Goal: Task Accomplishment & Management: Use online tool/utility

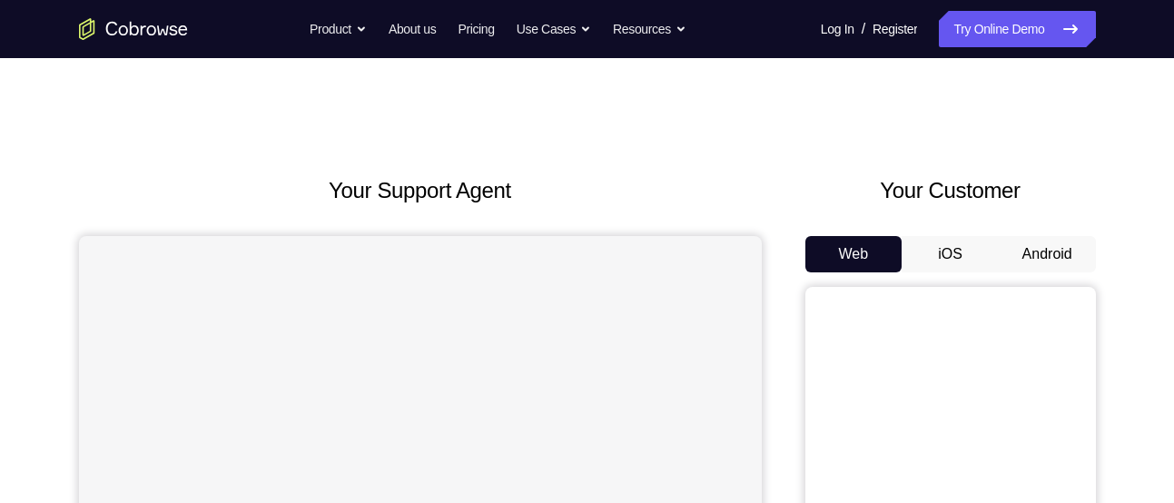
click at [1051, 262] on button "Android" at bounding box center [1047, 254] width 97 height 36
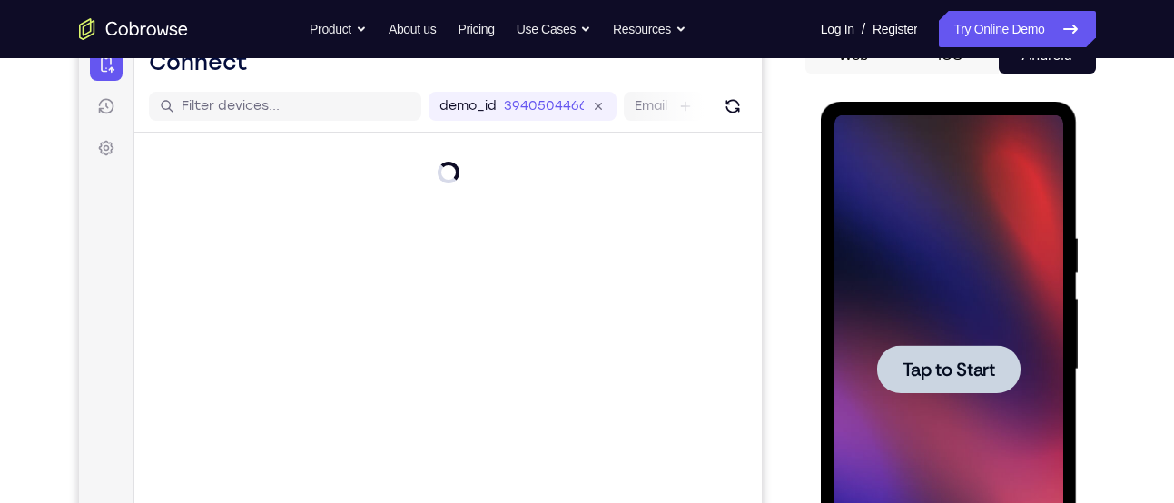
click at [970, 355] on div at bounding box center [948, 369] width 143 height 48
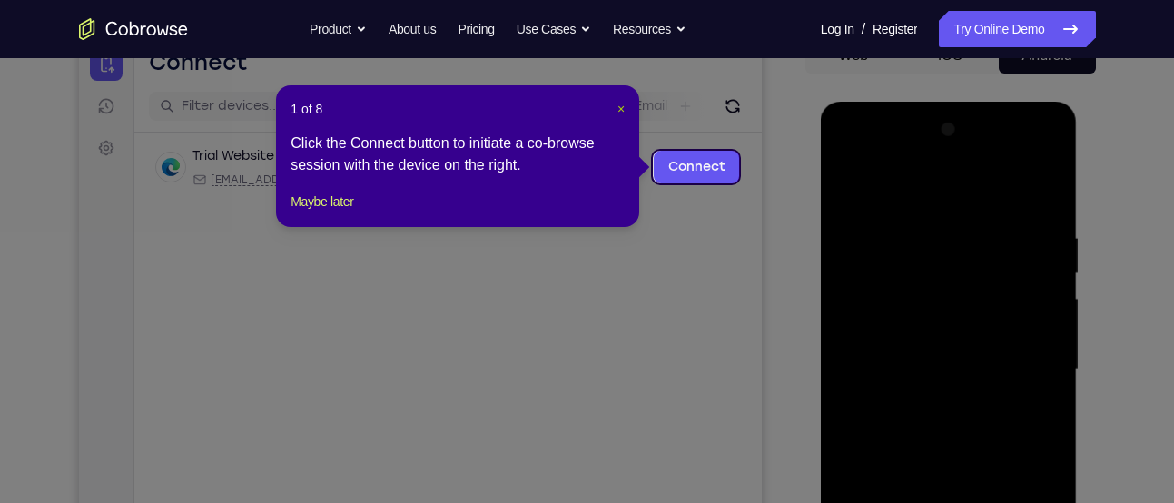
click at [618, 103] on span "×" at bounding box center [621, 109] width 7 height 15
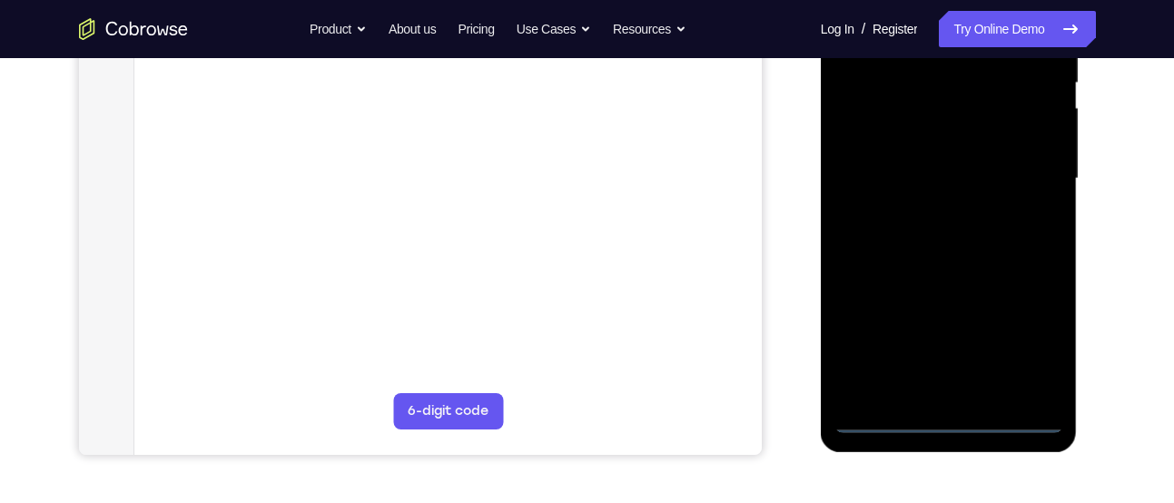
scroll to position [394, 0]
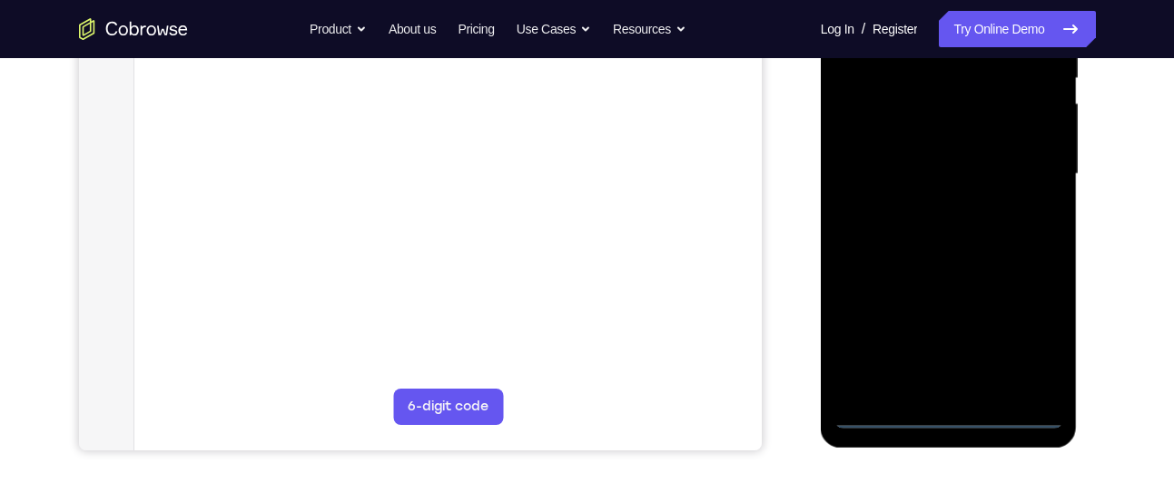
click at [950, 414] on div at bounding box center [949, 174] width 229 height 509
click at [1036, 328] on div at bounding box center [949, 174] width 229 height 509
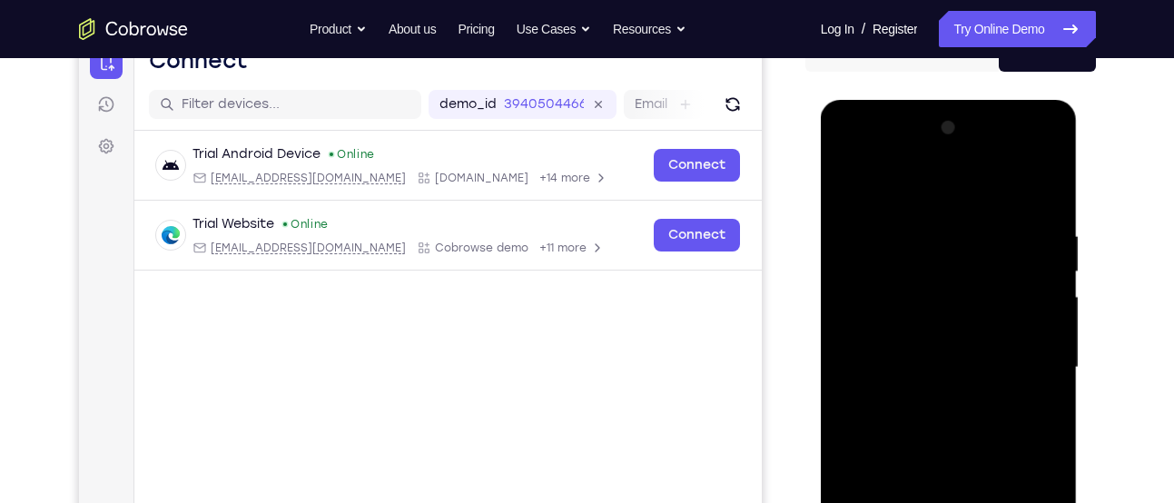
scroll to position [200, 0]
click at [867, 156] on div at bounding box center [949, 368] width 229 height 509
click at [1022, 355] on div at bounding box center [949, 368] width 229 height 509
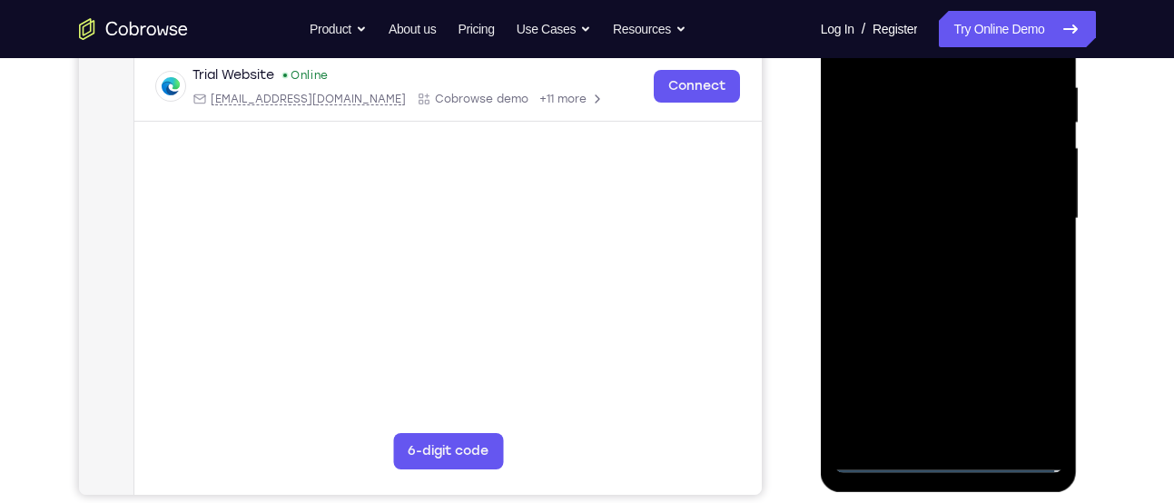
scroll to position [351, 0]
click at [968, 430] on div at bounding box center [949, 218] width 229 height 509
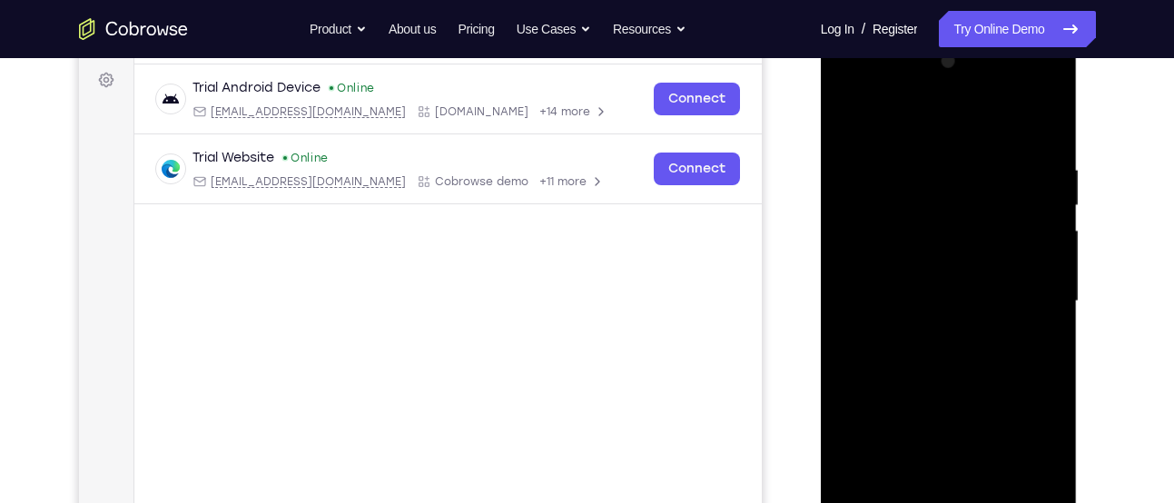
scroll to position [268, 0]
click at [945, 279] on div at bounding box center [949, 300] width 229 height 509
click at [945, 267] on div at bounding box center [949, 300] width 229 height 509
click at [949, 302] on div at bounding box center [949, 300] width 229 height 509
click at [950, 362] on div at bounding box center [949, 300] width 229 height 509
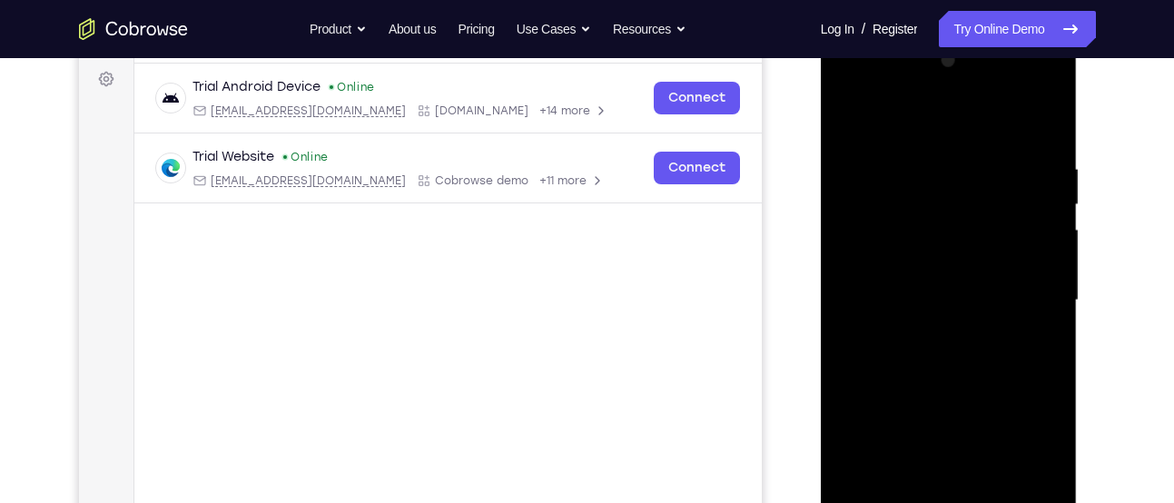
click at [950, 362] on div at bounding box center [949, 300] width 229 height 509
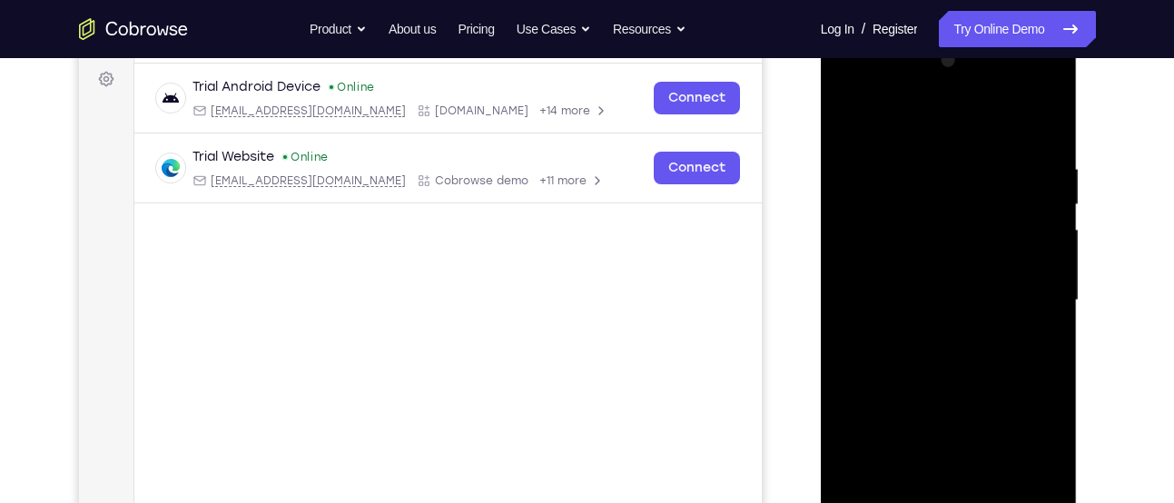
click at [950, 362] on div at bounding box center [949, 300] width 229 height 509
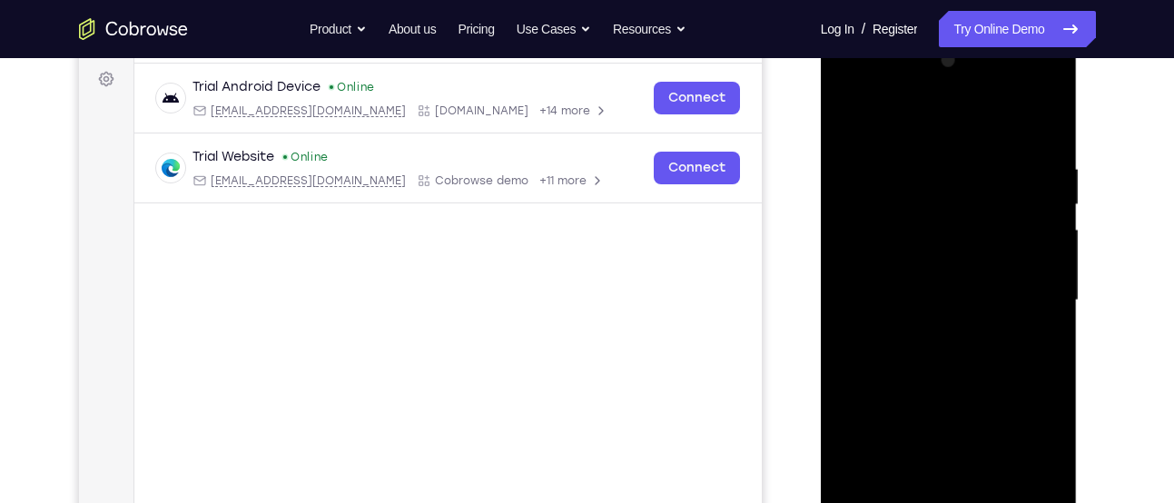
click at [950, 362] on div at bounding box center [949, 300] width 229 height 509
click at [941, 356] on div at bounding box center [949, 300] width 229 height 509
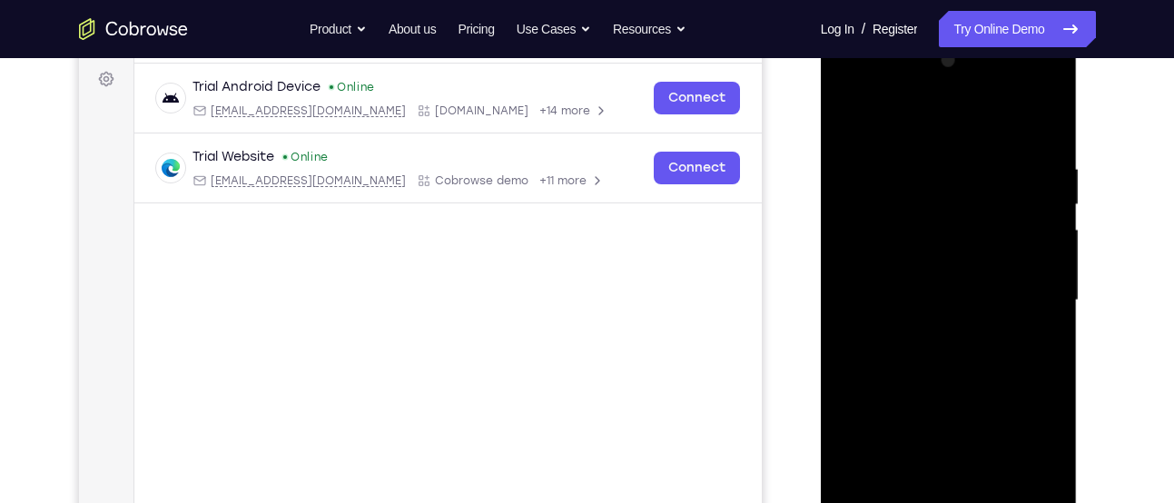
click at [941, 356] on div at bounding box center [949, 300] width 229 height 509
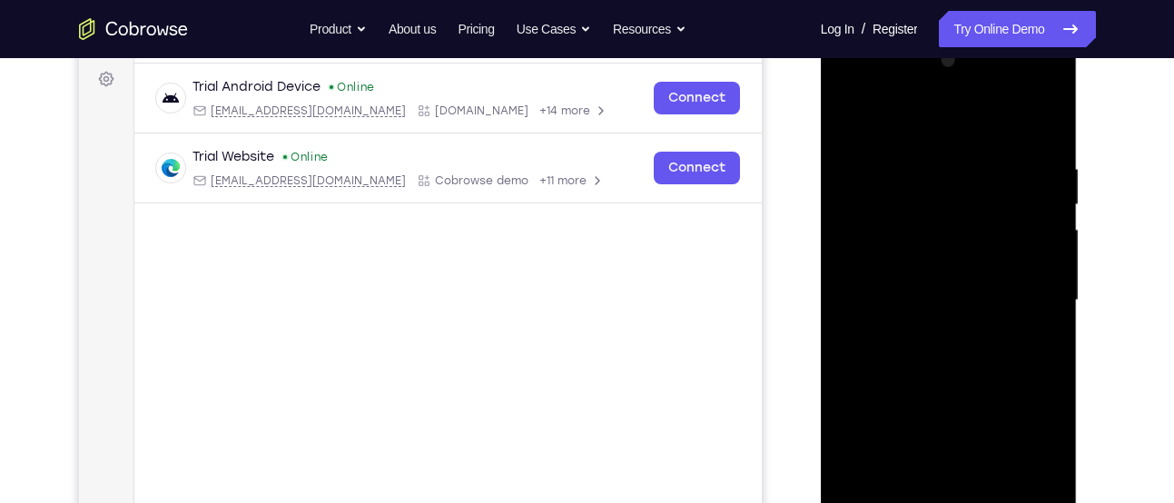
click at [941, 356] on div at bounding box center [949, 300] width 229 height 509
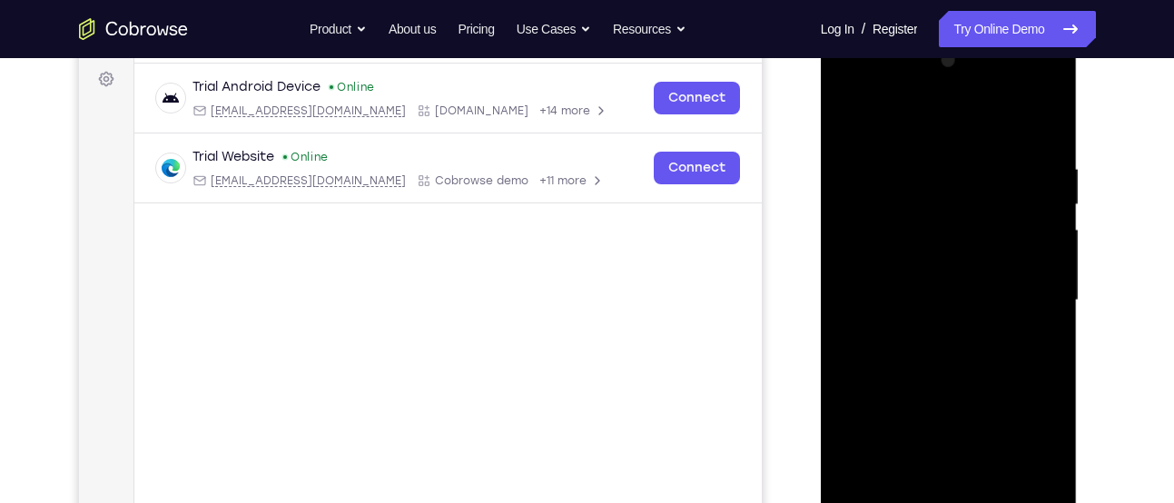
click at [941, 356] on div at bounding box center [949, 300] width 229 height 509
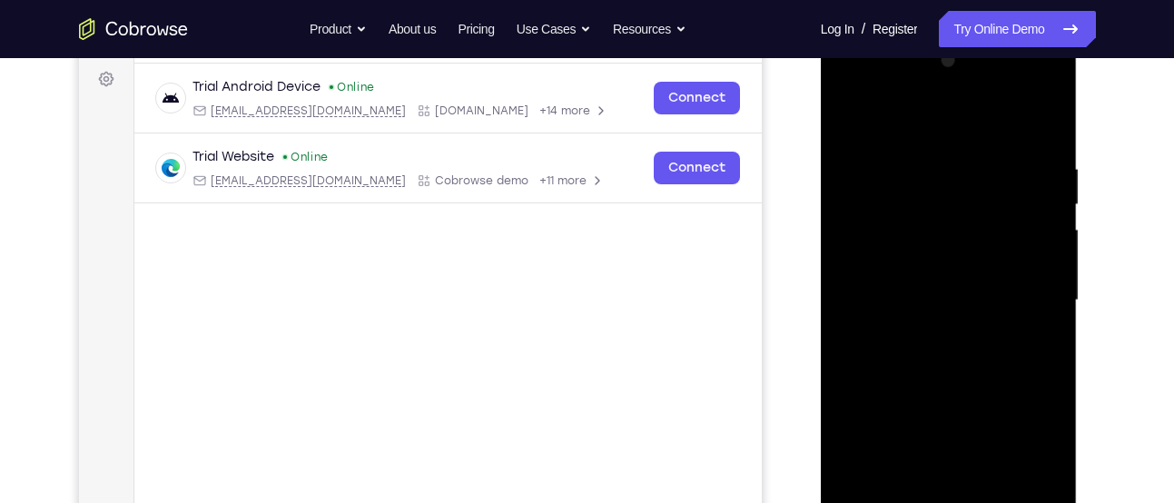
click at [941, 356] on div at bounding box center [949, 300] width 229 height 509
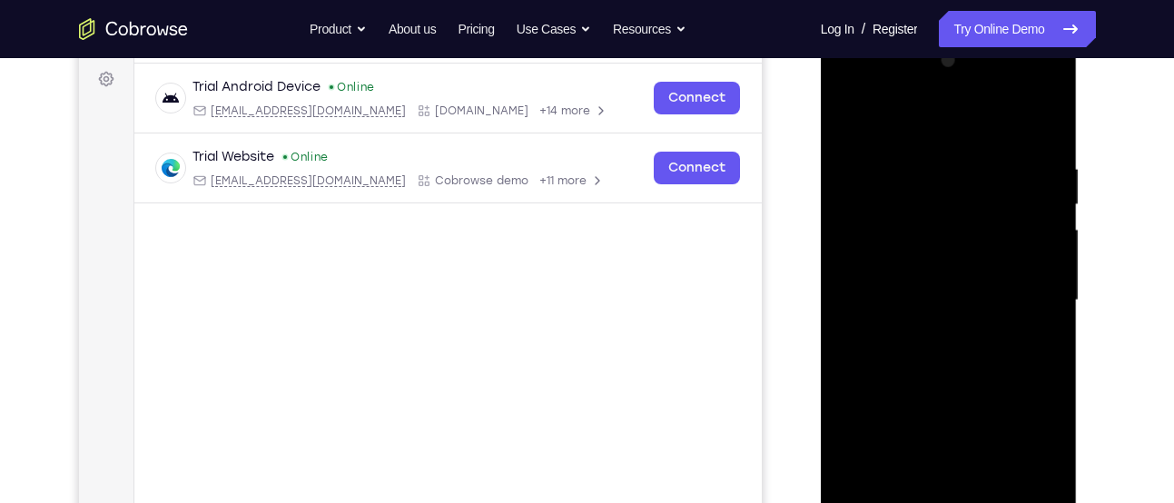
click at [941, 356] on div at bounding box center [949, 300] width 229 height 509
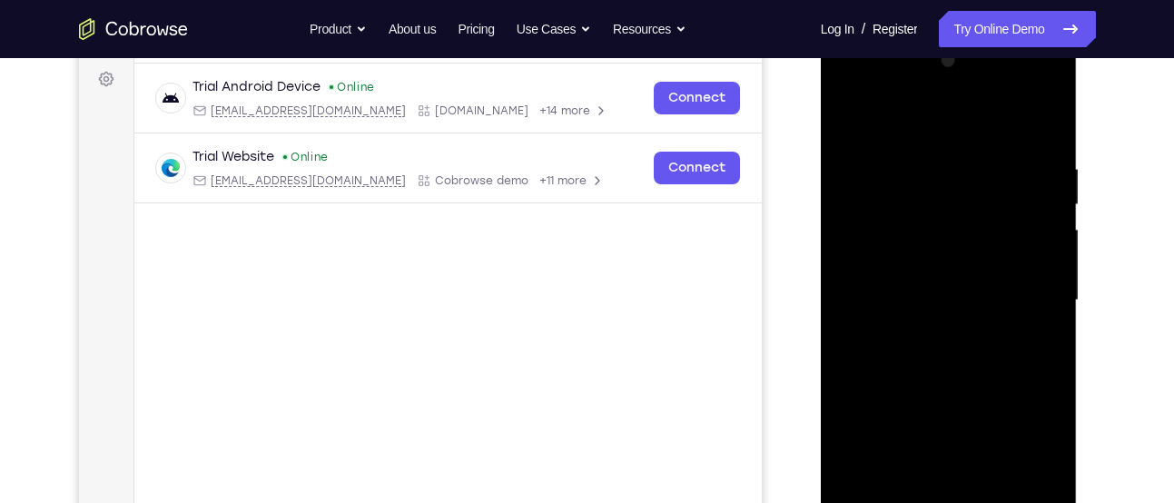
click at [941, 356] on div at bounding box center [949, 300] width 229 height 509
drag, startPoint x: 941, startPoint y: 356, endPoint x: 951, endPoint y: 310, distance: 47.4
click at [951, 310] on div at bounding box center [949, 300] width 229 height 509
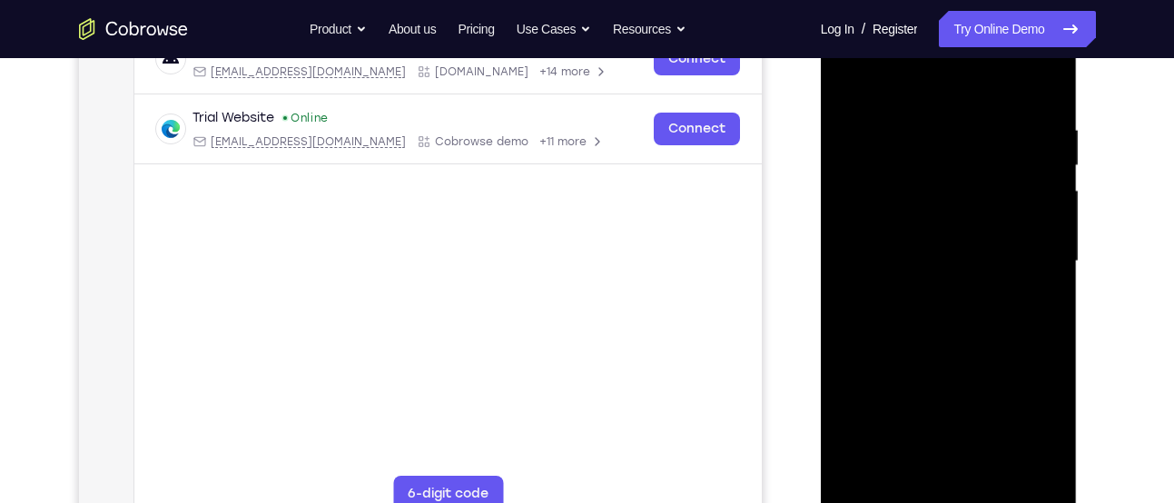
scroll to position [308, 0]
click at [955, 351] on div at bounding box center [949, 260] width 229 height 509
click at [993, 474] on div at bounding box center [949, 260] width 229 height 509
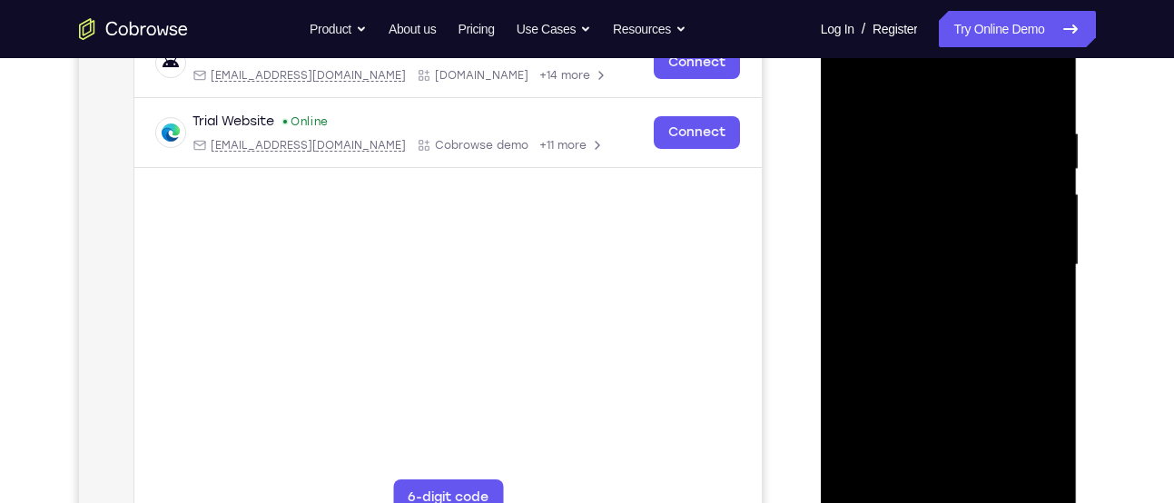
click at [960, 360] on div at bounding box center [949, 265] width 229 height 509
click at [970, 265] on div at bounding box center [949, 265] width 229 height 509
click at [957, 465] on div at bounding box center [949, 265] width 229 height 509
click at [903, 480] on div at bounding box center [949, 265] width 229 height 509
click at [950, 392] on div at bounding box center [949, 265] width 229 height 509
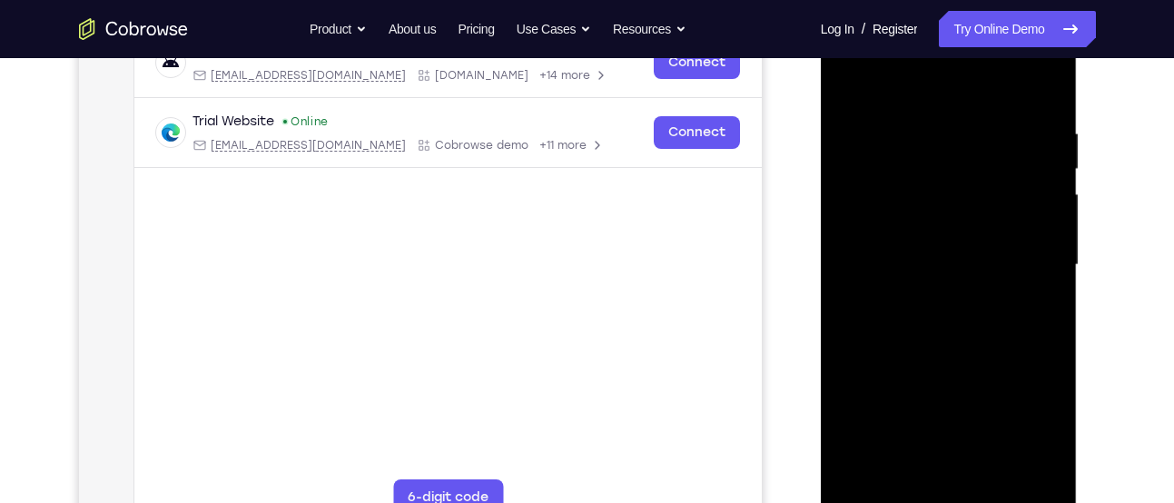
click at [950, 392] on div at bounding box center [949, 265] width 229 height 509
click at [1031, 301] on div at bounding box center [949, 265] width 229 height 509
click at [846, 85] on div at bounding box center [949, 265] width 229 height 509
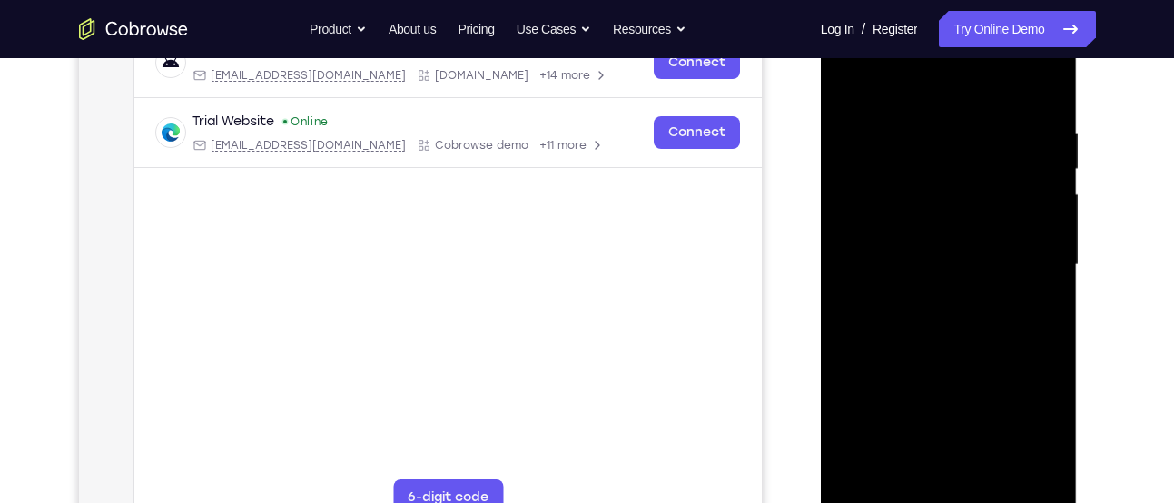
click at [954, 292] on div at bounding box center [949, 265] width 229 height 509
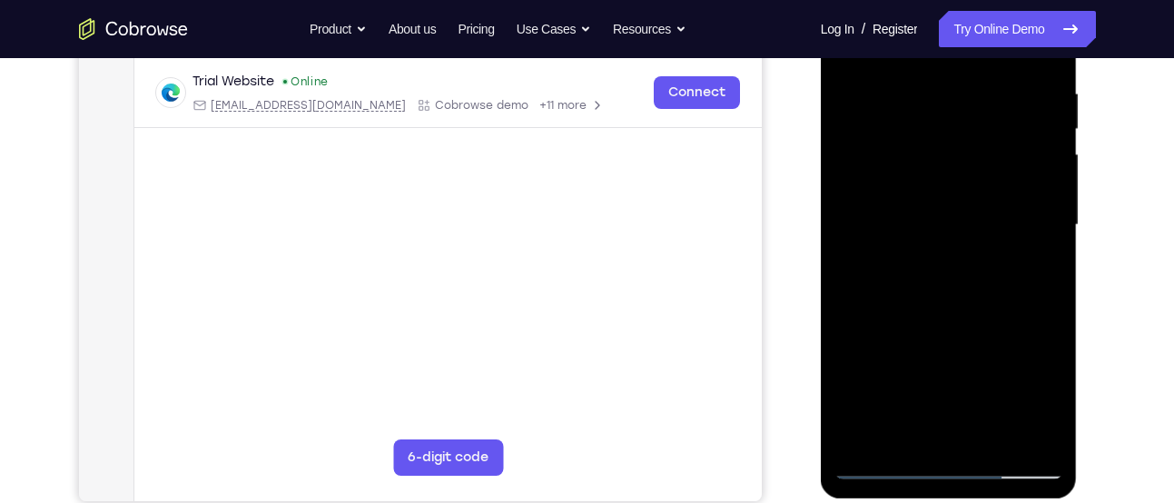
scroll to position [345, 0]
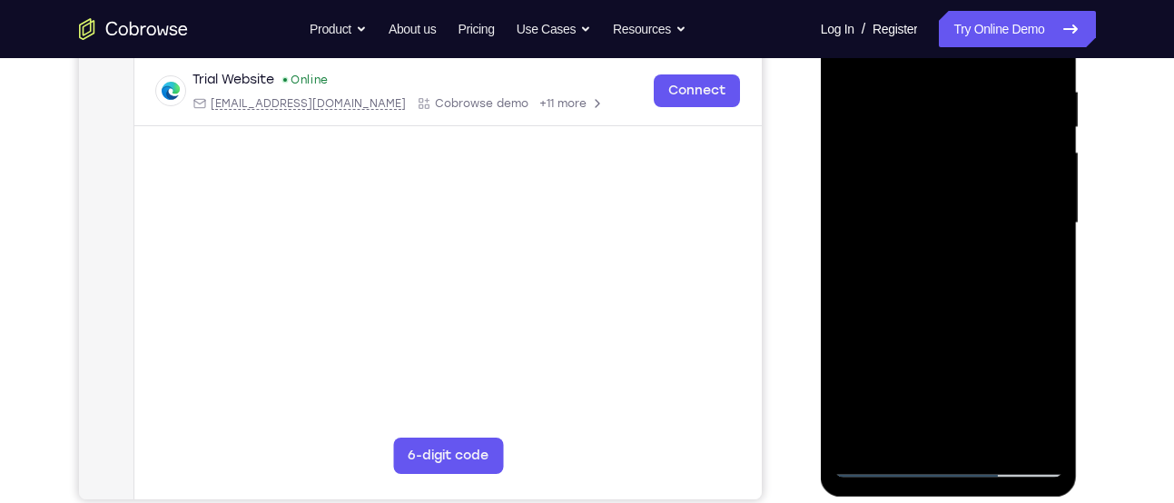
click at [906, 430] on div at bounding box center [949, 223] width 229 height 509
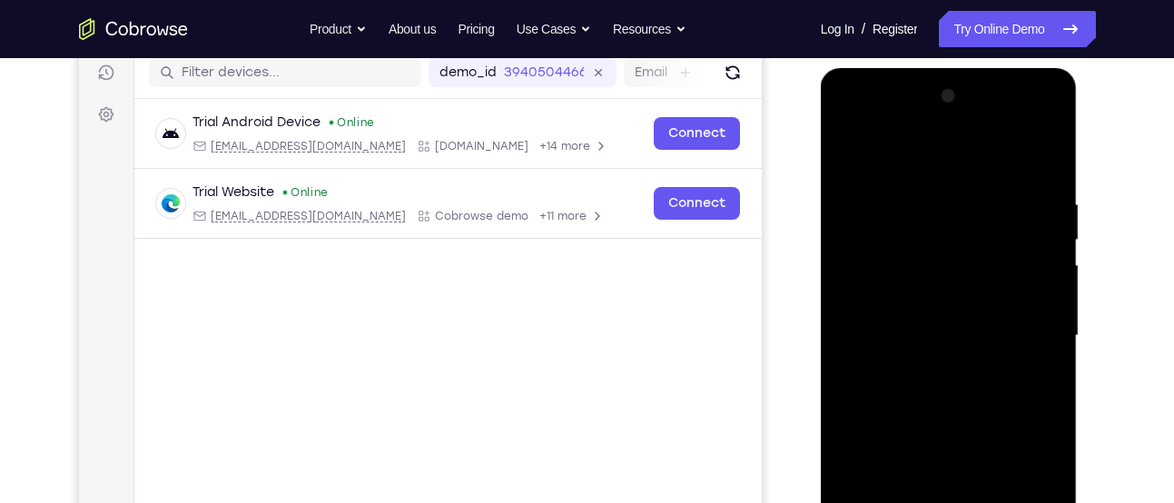
scroll to position [220, 0]
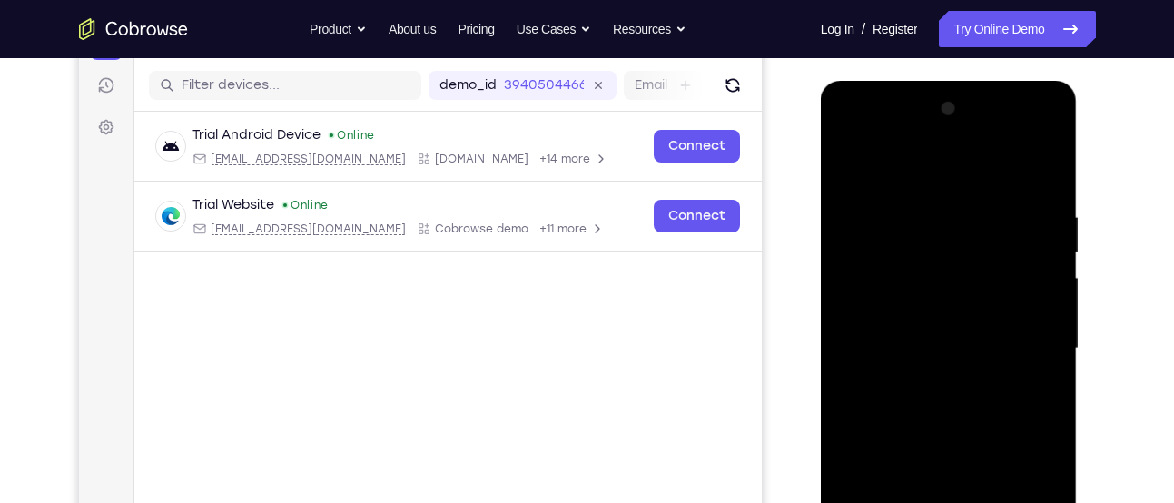
click at [852, 167] on div at bounding box center [949, 348] width 229 height 509
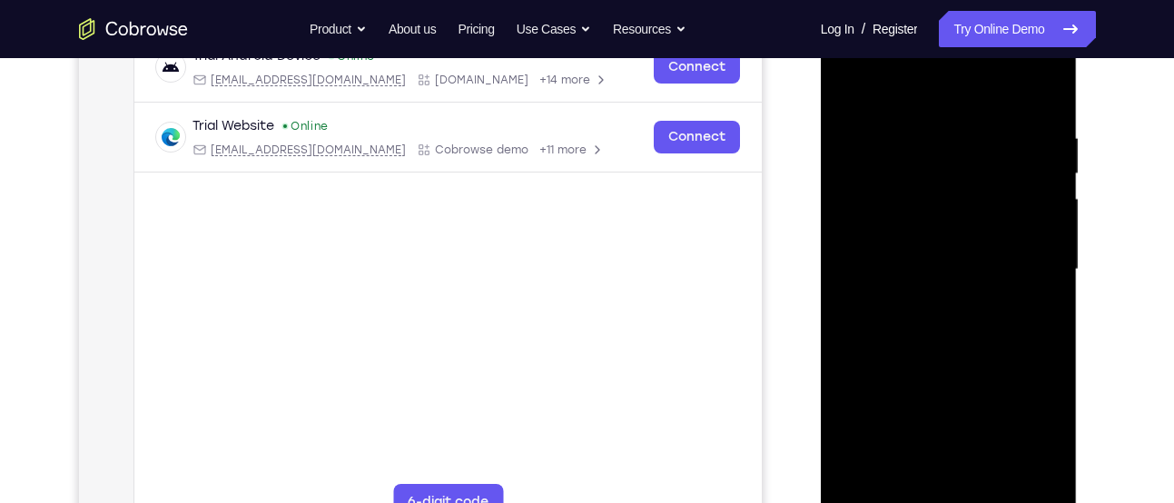
scroll to position [300, 0]
drag, startPoint x: 1001, startPoint y: 201, endPoint x: 1002, endPoint y: 214, distance: 13.7
click at [1002, 214] on div at bounding box center [949, 269] width 229 height 509
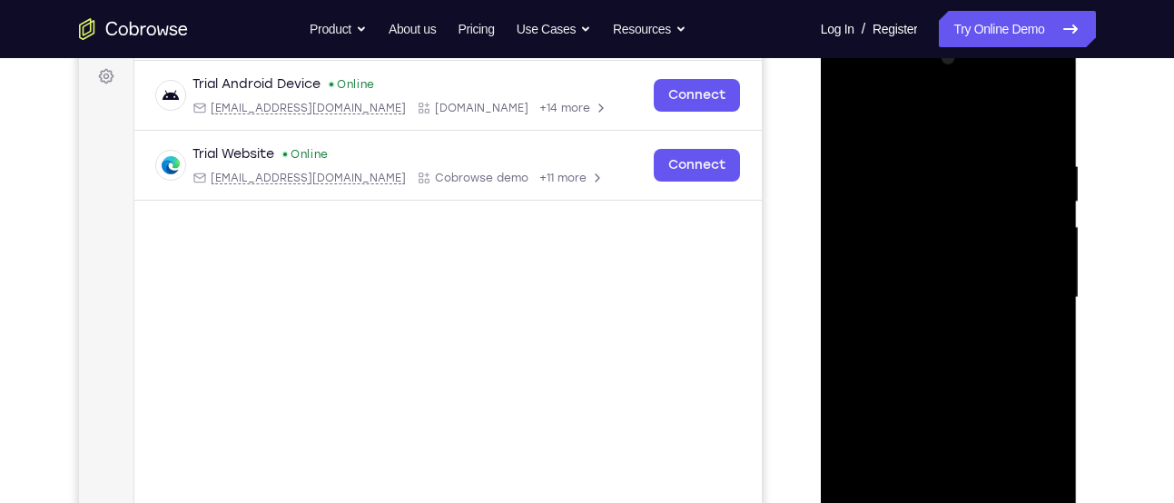
scroll to position [269, 0]
click at [923, 182] on div at bounding box center [949, 299] width 229 height 509
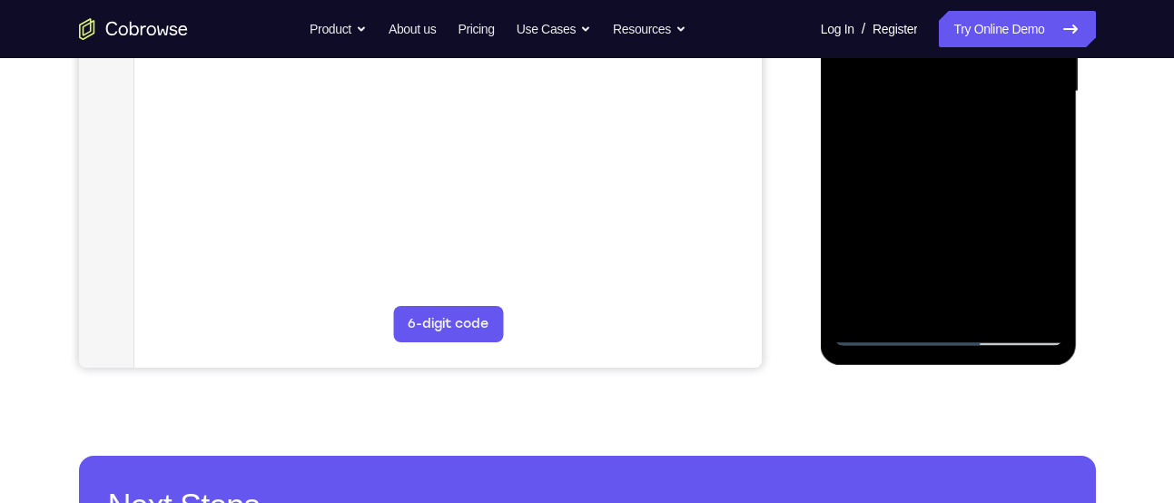
scroll to position [478, 0]
click at [948, 170] on div at bounding box center [949, 91] width 229 height 509
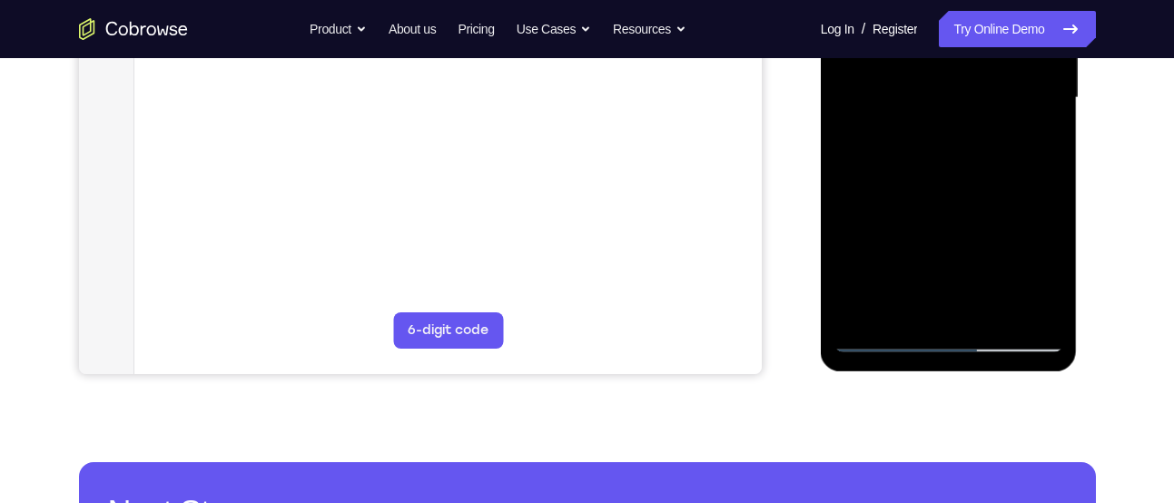
scroll to position [471, 0]
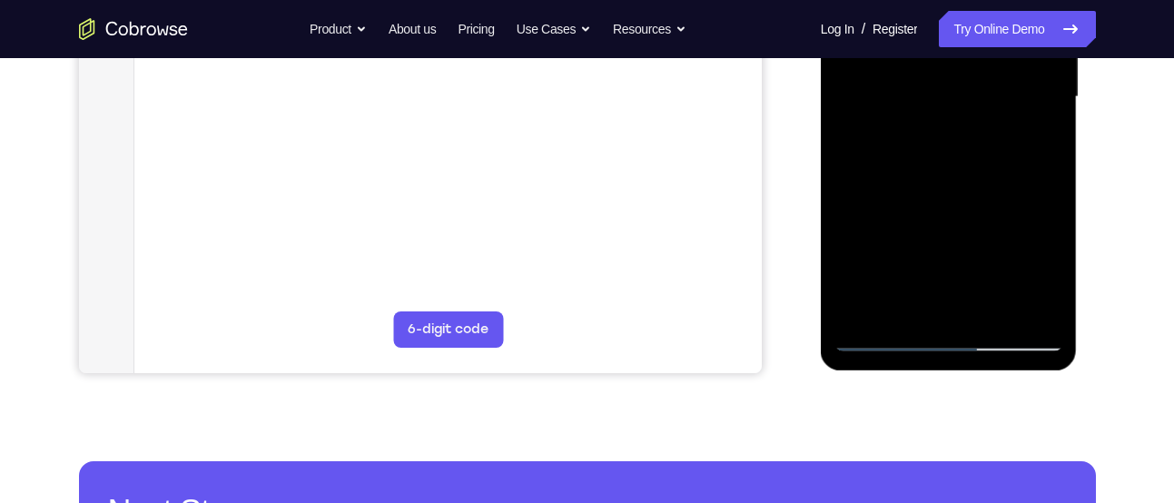
click at [884, 336] on div at bounding box center [949, 97] width 229 height 509
click at [883, 335] on div at bounding box center [949, 97] width 229 height 509
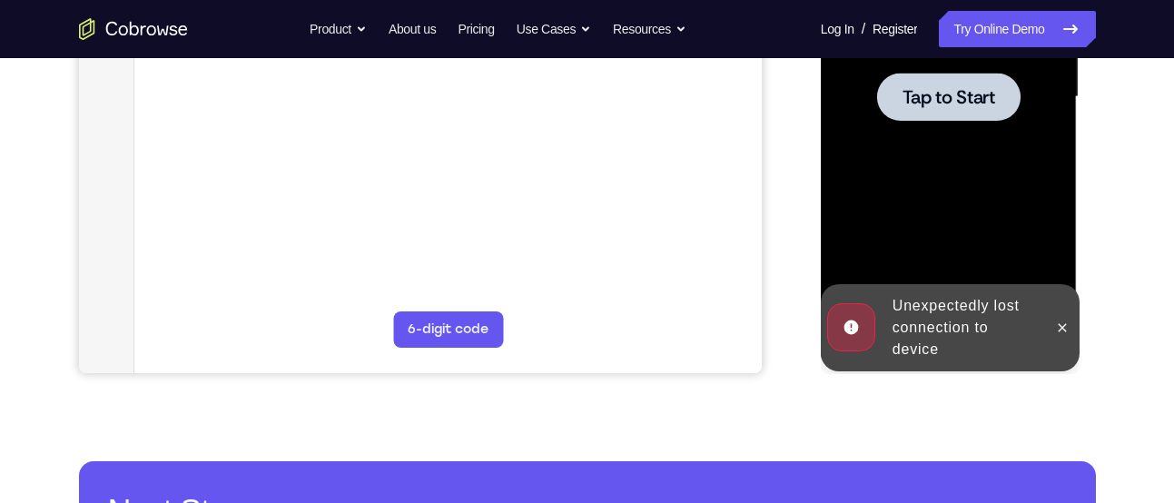
click at [912, 112] on div at bounding box center [948, 97] width 143 height 48
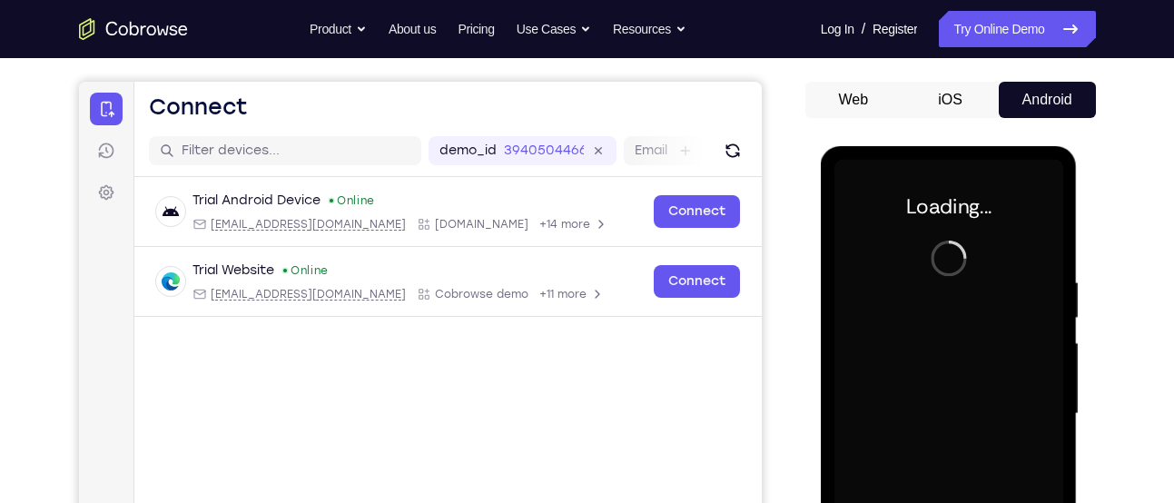
scroll to position [153, 0]
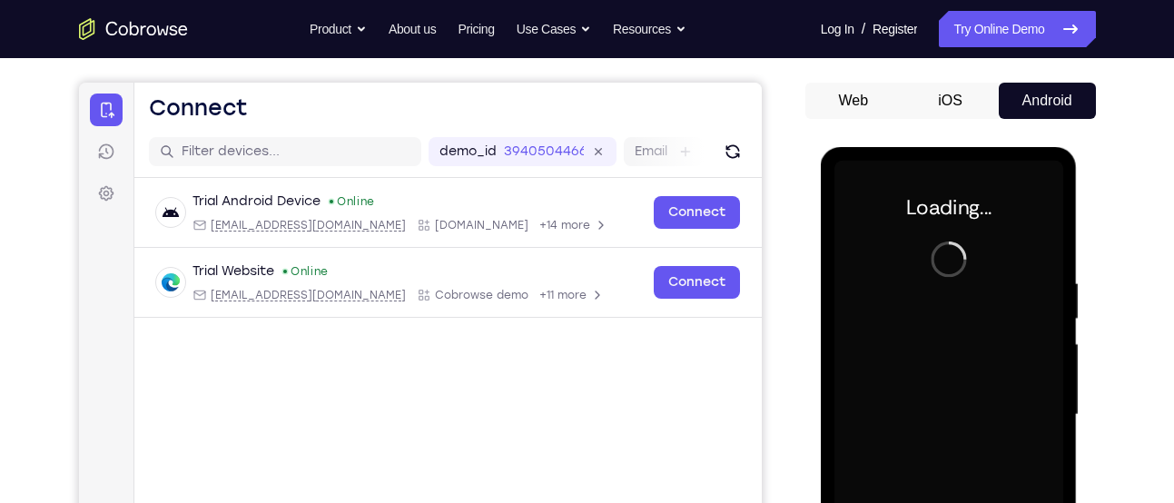
click at [941, 259] on div at bounding box center [949, 415] width 229 height 509
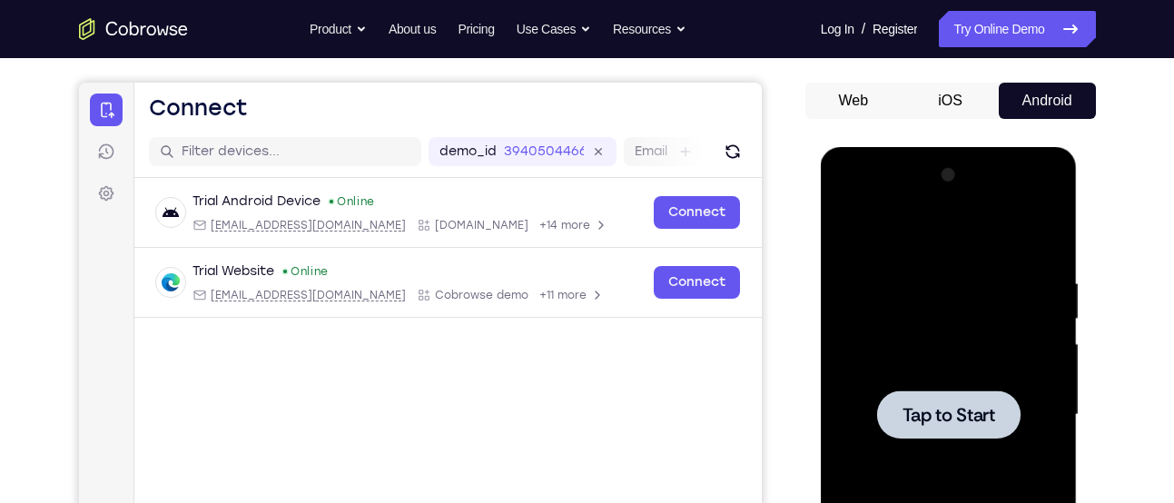
click at [958, 443] on div at bounding box center [949, 415] width 229 height 509
click at [943, 399] on div at bounding box center [948, 415] width 143 height 48
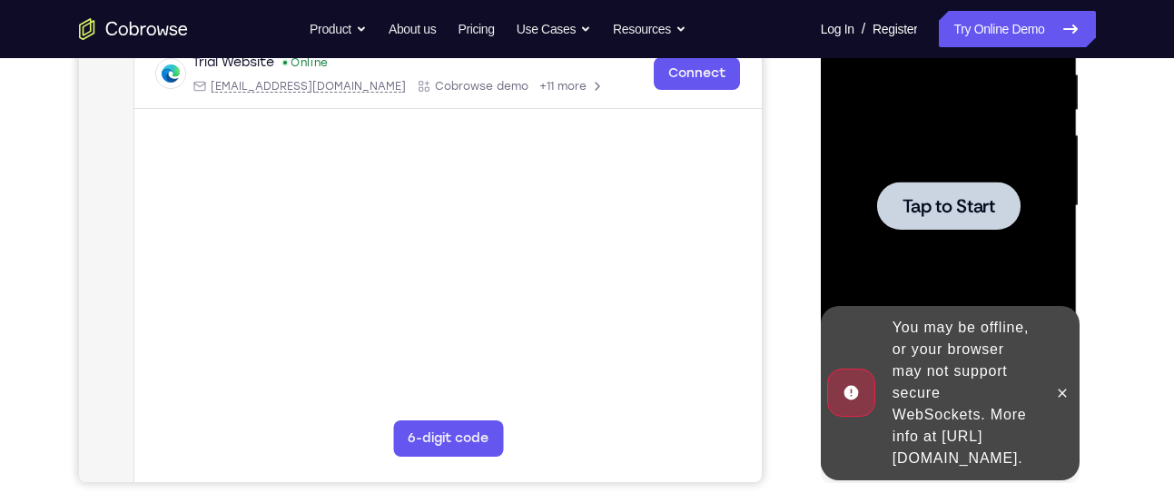
scroll to position [363, 0]
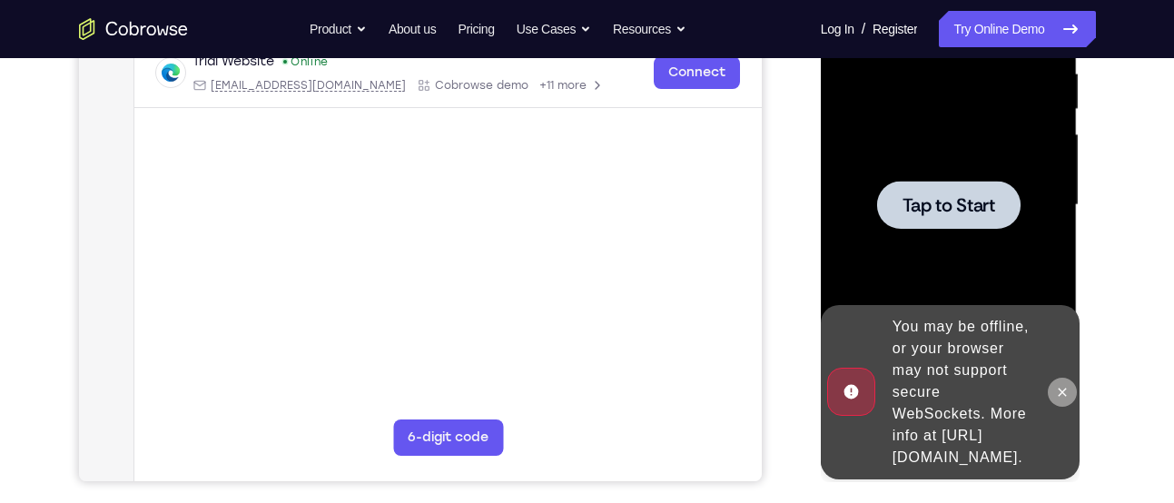
click at [1057, 385] on icon at bounding box center [1062, 392] width 15 height 15
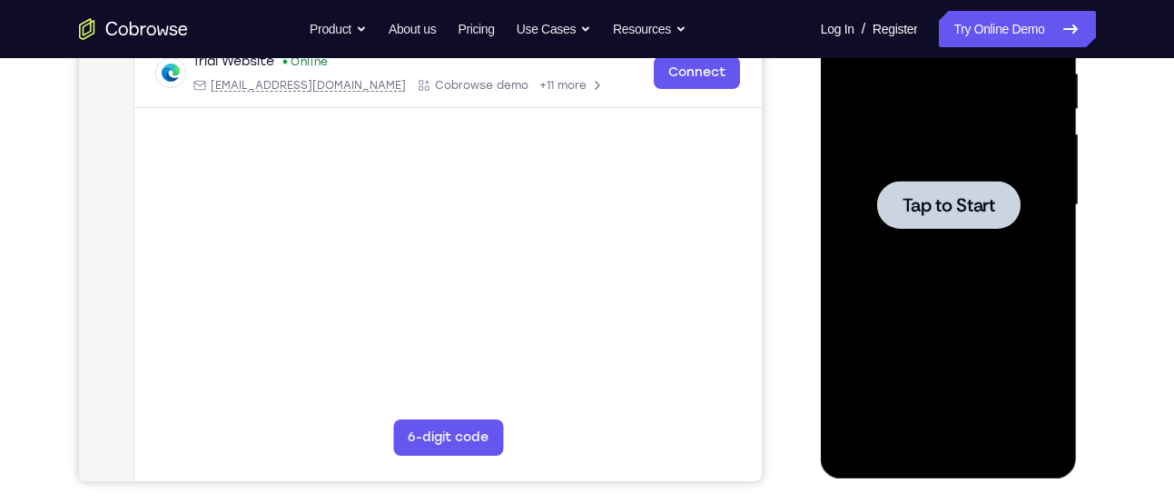
click at [945, 181] on div at bounding box center [948, 205] width 143 height 48
click at [1004, 25] on link "Try Online Demo" at bounding box center [1017, 29] width 156 height 36
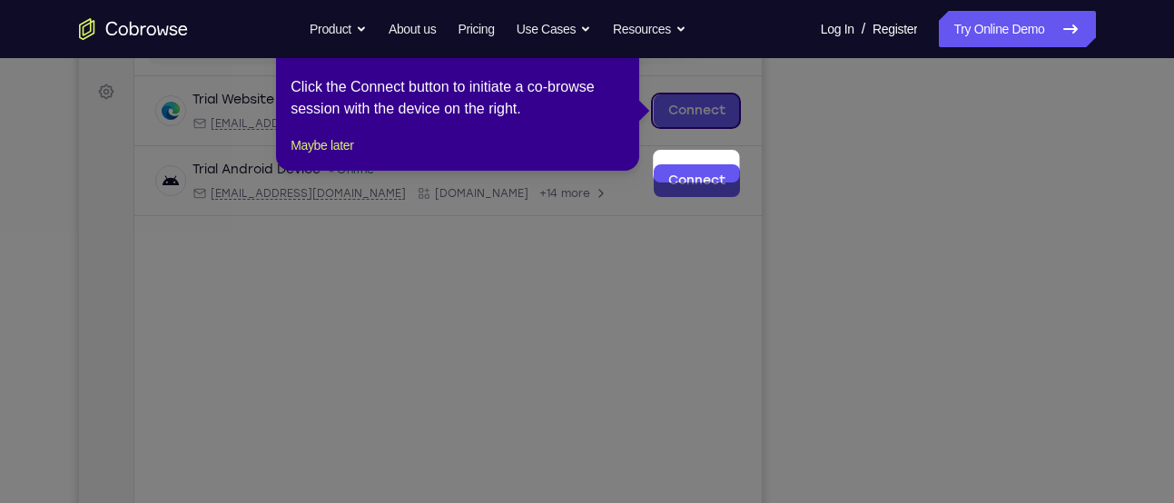
scroll to position [189, 0]
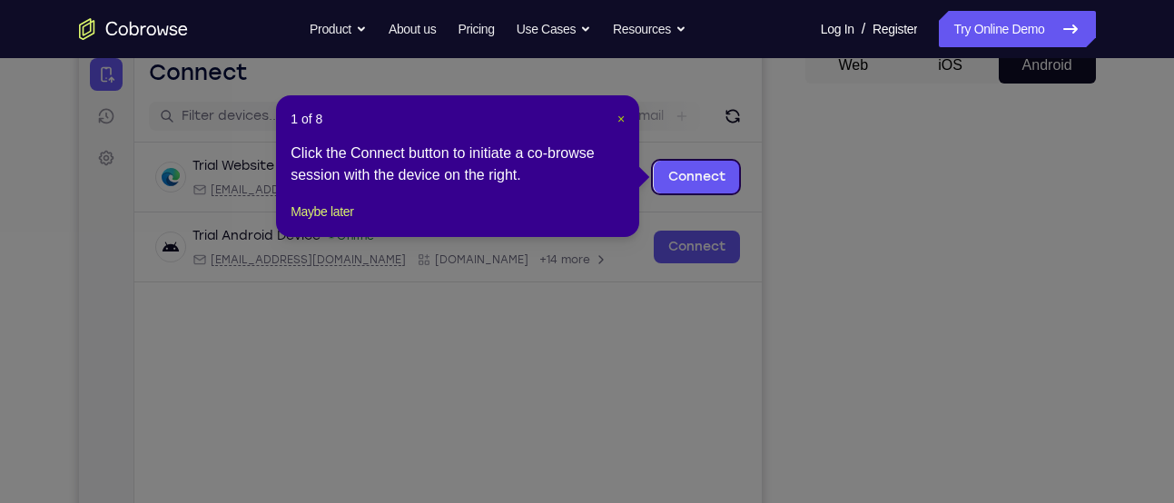
click at [618, 116] on span "×" at bounding box center [621, 119] width 7 height 15
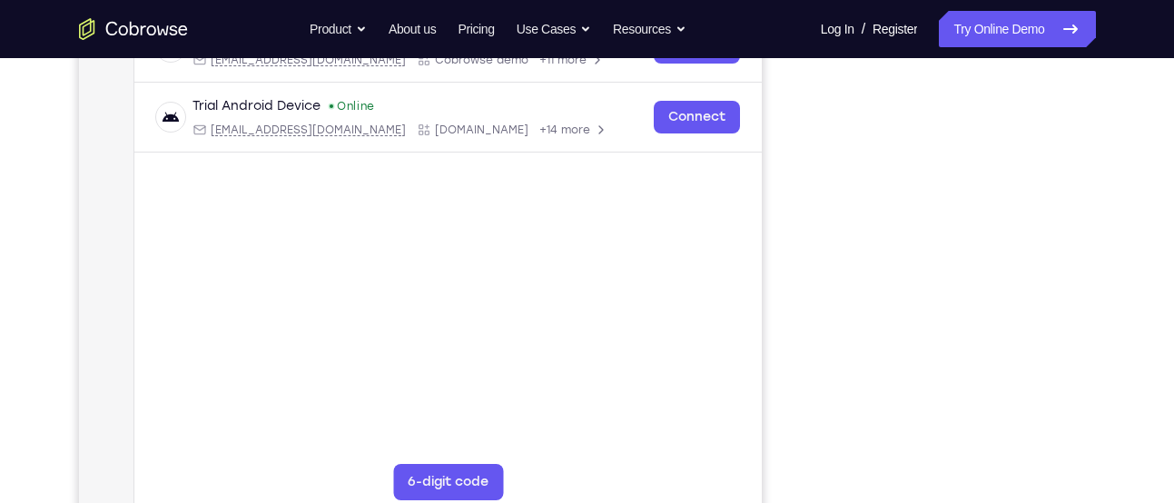
scroll to position [316, 0]
